Goal: Find contact information: Find contact information

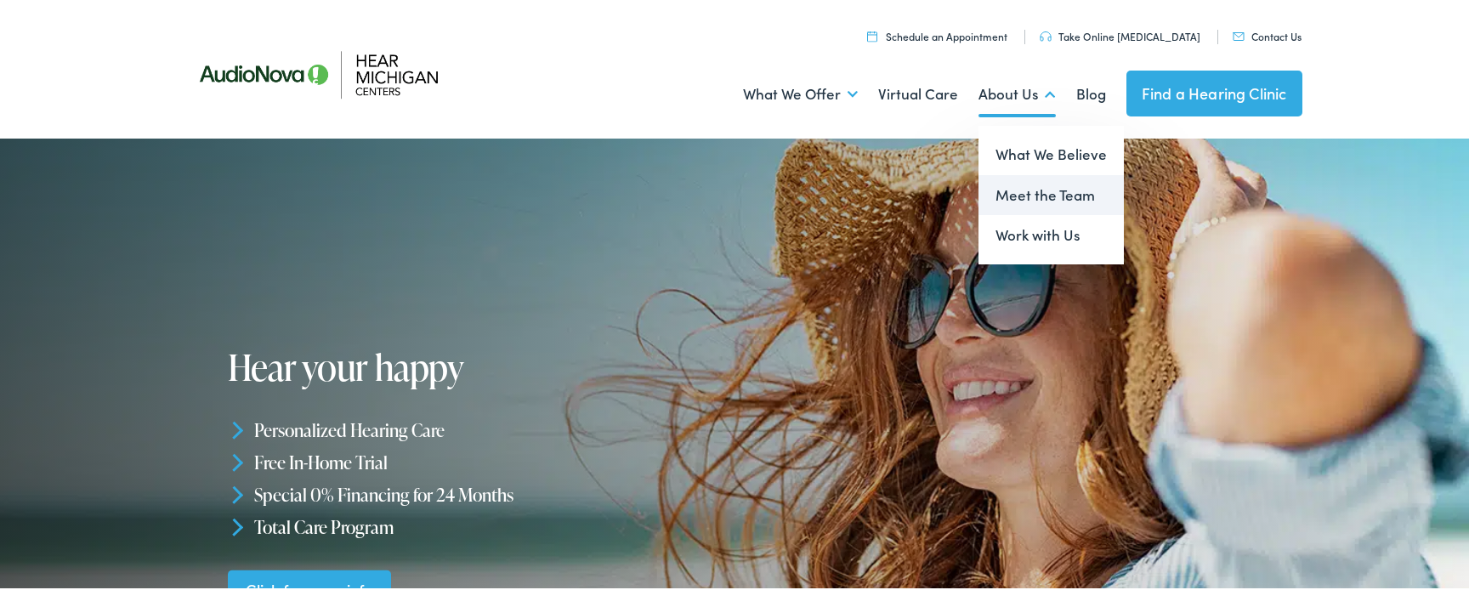
click at [1000, 201] on link "Meet the Team" at bounding box center [1050, 193] width 145 height 41
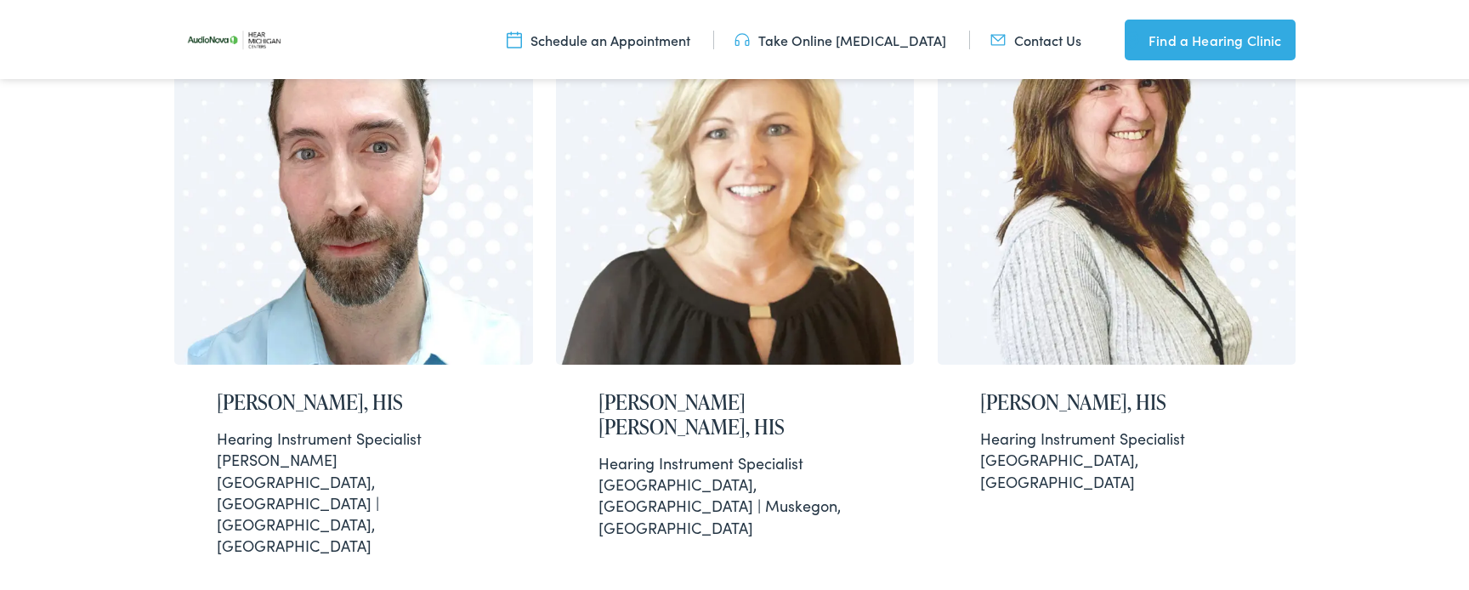
scroll to position [2042, 0]
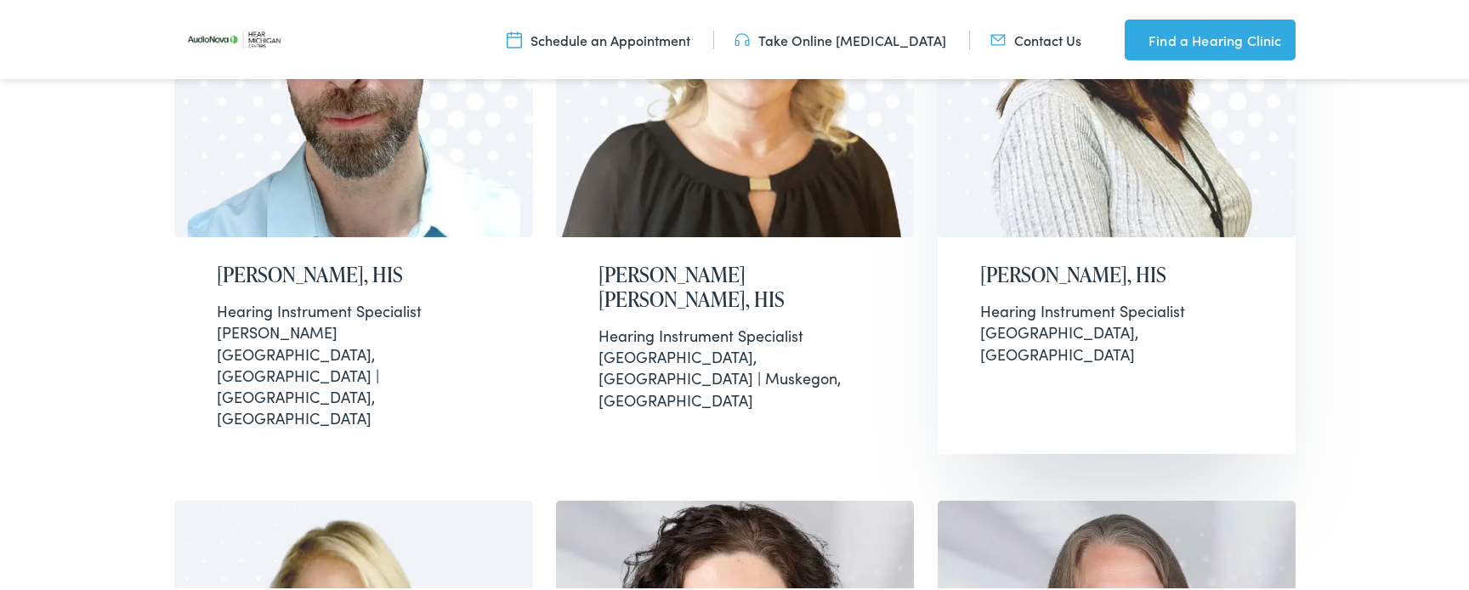
click at [1009, 130] on img at bounding box center [1116, 38] width 359 height 394
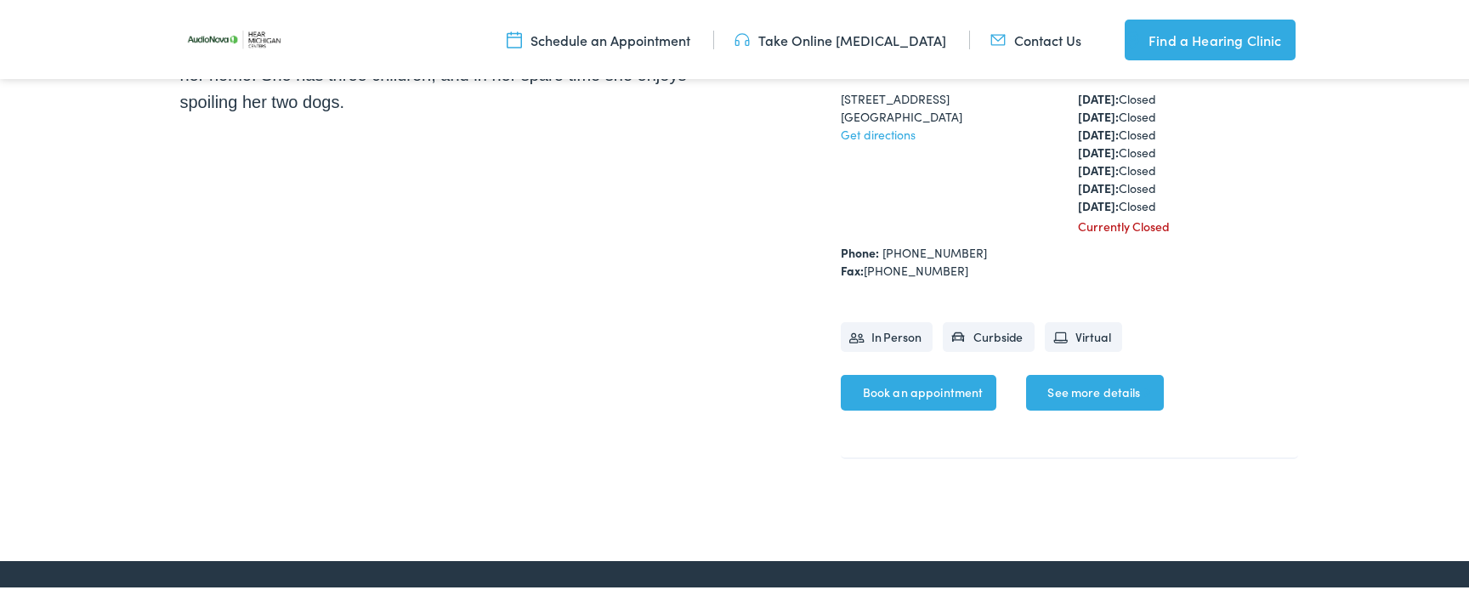
scroll to position [500, 0]
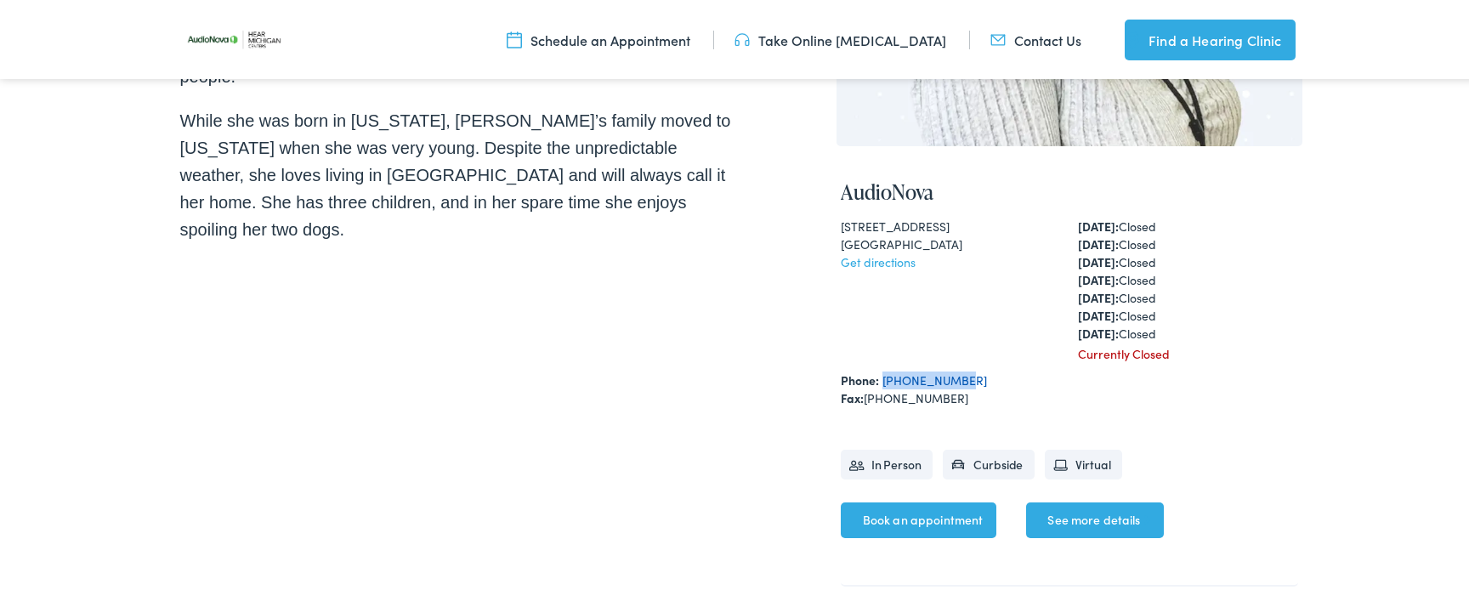
drag, startPoint x: 962, startPoint y: 374, endPoint x: 875, endPoint y: 373, distance: 87.5
click at [875, 373] on div "Phone: 734-285-1669" at bounding box center [1069, 378] width 457 height 18
